Goal: Task Accomplishment & Management: Manage account settings

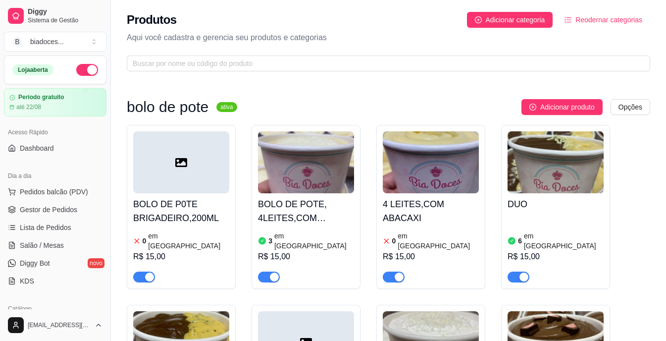
scroll to position [84, 0]
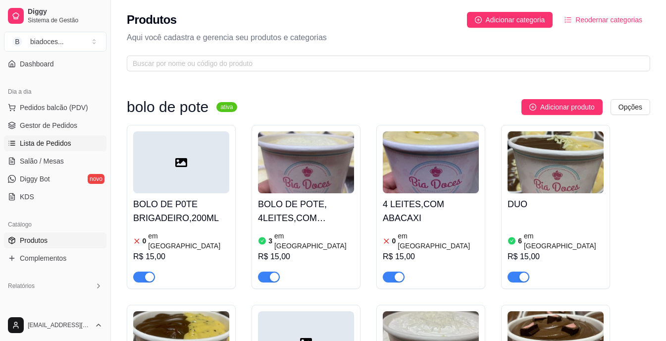
click at [34, 136] on link "Lista de Pedidos" at bounding box center [55, 143] width 103 height 16
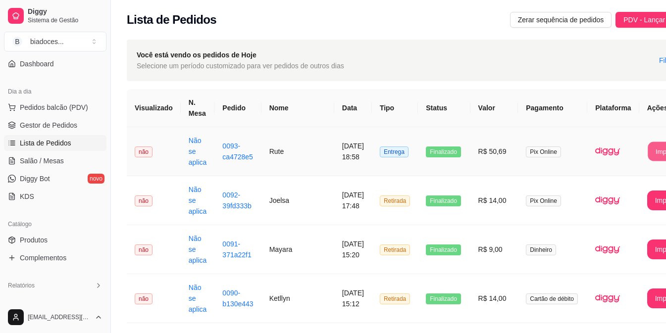
click at [649, 158] on button "Imprimir" at bounding box center [668, 151] width 40 height 19
click at [648, 145] on button "Imprimir" at bounding box center [668, 151] width 40 height 19
click at [34, 242] on span "Produtos" at bounding box center [34, 240] width 28 height 10
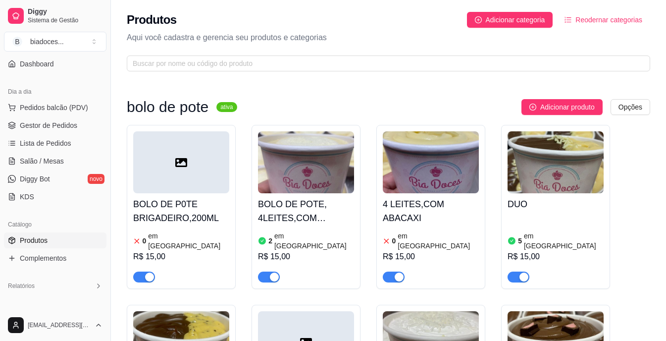
drag, startPoint x: 325, startPoint y: 216, endPoint x: 319, endPoint y: 244, distance: 28.6
click at [319, 251] on div "R$ 15,00" at bounding box center [306, 257] width 96 height 12
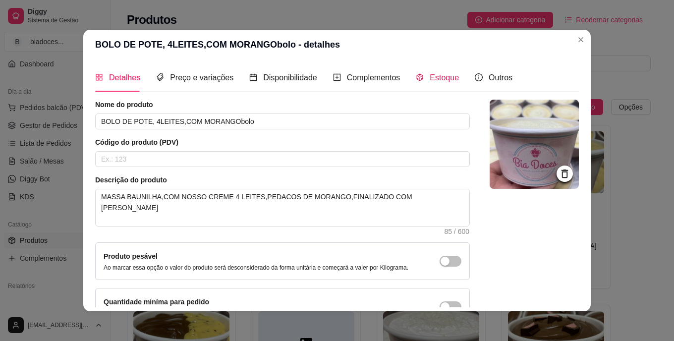
click at [439, 76] on span "Estoque" at bounding box center [443, 77] width 29 height 8
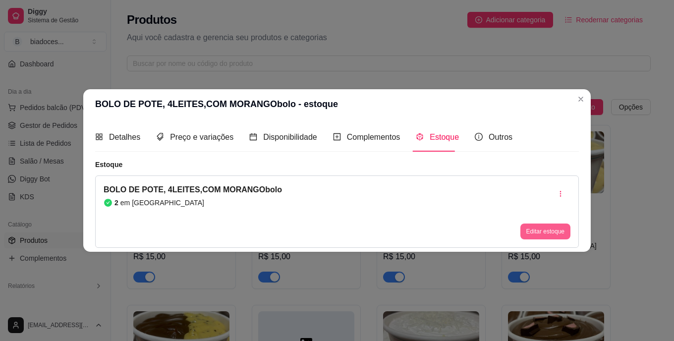
click at [532, 227] on button "Editar estoque" at bounding box center [545, 231] width 50 height 16
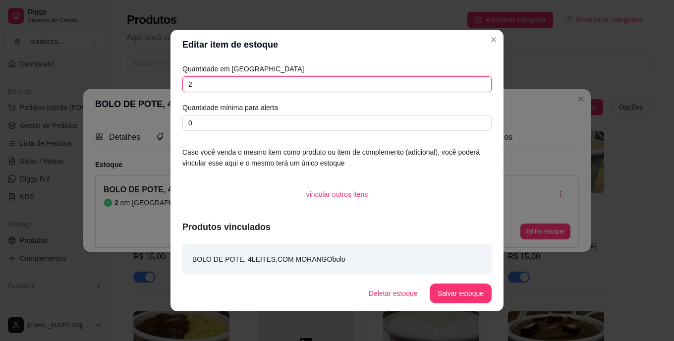
click at [291, 80] on input "2" at bounding box center [336, 84] width 309 height 16
type input "1"
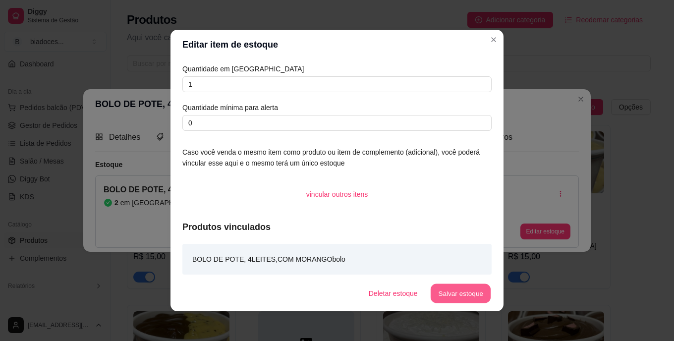
click at [455, 294] on button "Salvar estoque" at bounding box center [460, 293] width 60 height 19
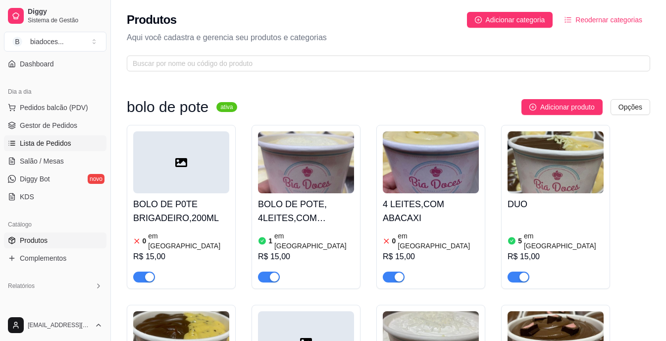
click at [75, 143] on link "Lista de Pedidos" at bounding box center [55, 143] width 103 height 16
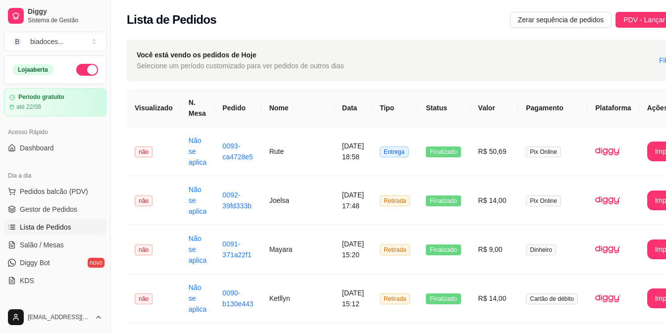
click at [76, 65] on button "button" at bounding box center [87, 70] width 22 height 12
